Goal: Check status

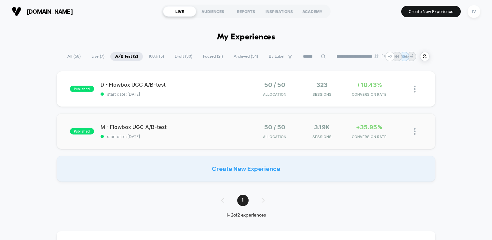
click at [206, 117] on div "published M - Flowbox UGC A/B-test start date: [DATE] 50 / 50 Allocation 3.19k …" at bounding box center [246, 131] width 379 height 36
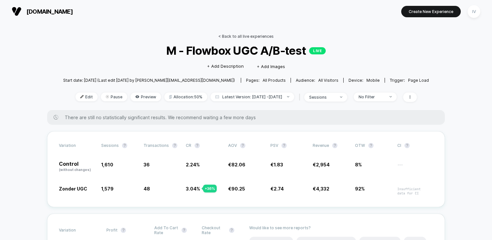
click at [240, 36] on link "< Back to all live experiences" at bounding box center [245, 36] width 55 height 5
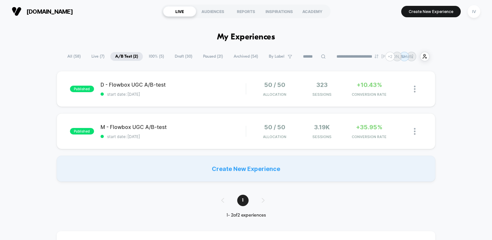
click at [353, 20] on div "[DOMAIN_NAME] LIVE AUDIENCES REPORTS INSPIRATIONS ACADEMY Create New Experience…" at bounding box center [246, 11] width 492 height 23
